Goal: Task Accomplishment & Management: Manage account settings

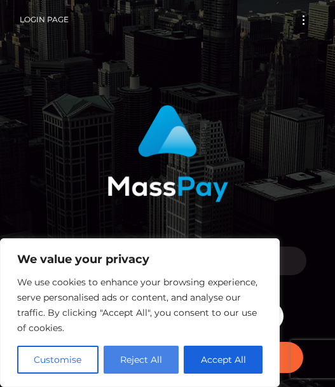
click at [137, 358] on button "Reject All" at bounding box center [142, 360] width 76 height 28
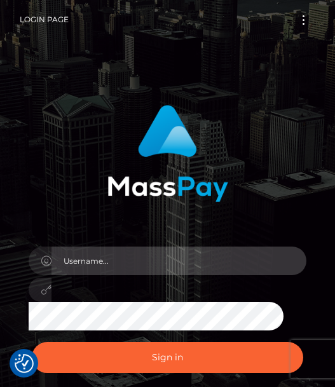
click at [124, 255] on input "text" at bounding box center [178, 260] width 255 height 29
type input "queenaryalive@gmail.com"
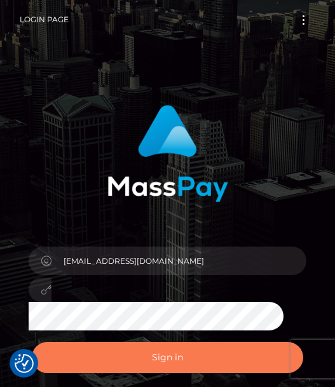
click at [162, 360] on button "Sign in" at bounding box center [167, 357] width 271 height 31
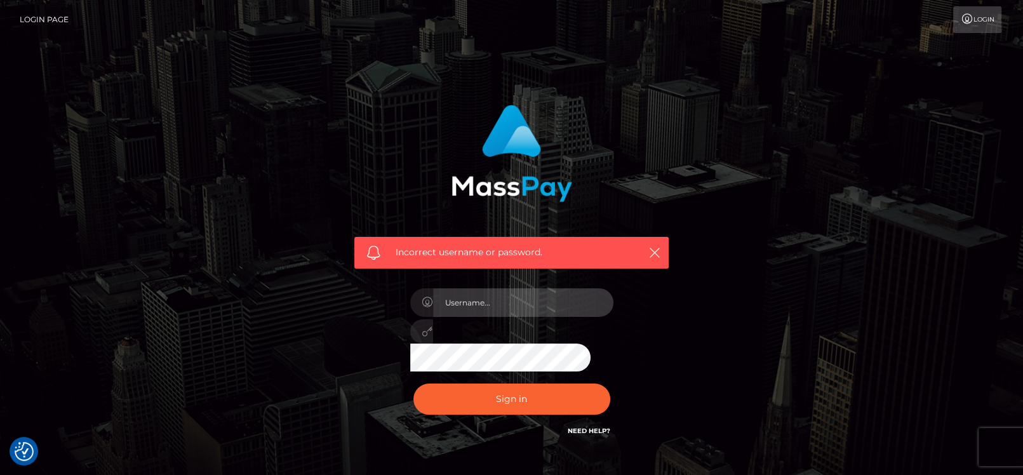
click at [334, 300] on input "text" at bounding box center [523, 302] width 180 height 29
click at [334, 386] on div "Incorrect username or password." at bounding box center [511, 277] width 353 height 365
